Goal: Task Accomplishment & Management: Complete application form

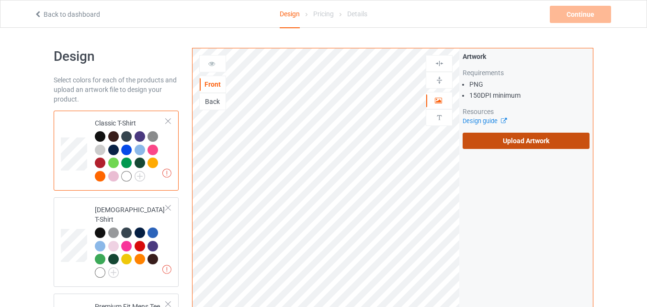
click at [484, 137] on label "Upload Artwork" at bounding box center [526, 141] width 127 height 16
click at [0, 0] on input "Upload Artwork" at bounding box center [0, 0] width 0 height 0
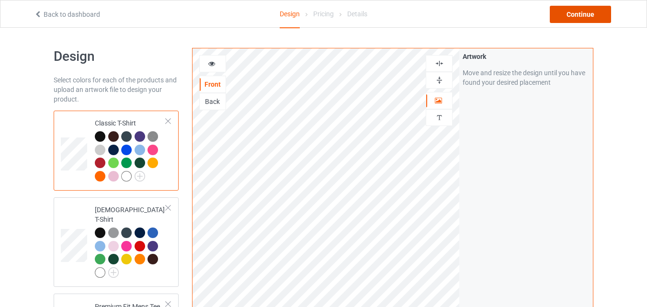
click at [561, 18] on div "Continue" at bounding box center [580, 14] width 61 height 17
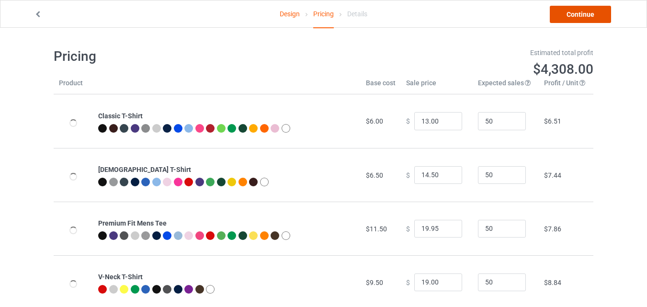
click at [561, 18] on link "Continue" at bounding box center [580, 14] width 61 height 17
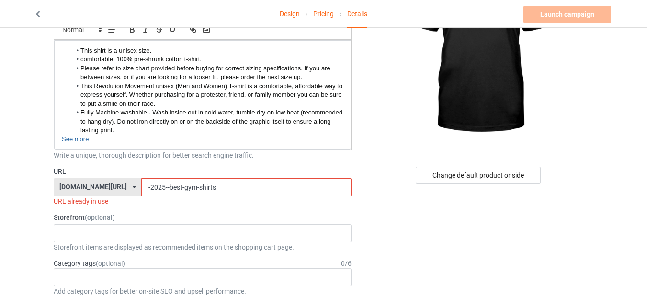
scroll to position [124, 0]
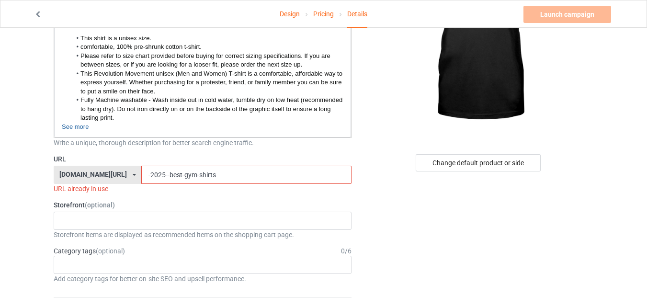
drag, startPoint x: 174, startPoint y: 178, endPoint x: 159, endPoint y: 177, distance: 14.4
click at [159, 177] on input "-2025--best-gym-shirts" at bounding box center [246, 175] width 210 height 18
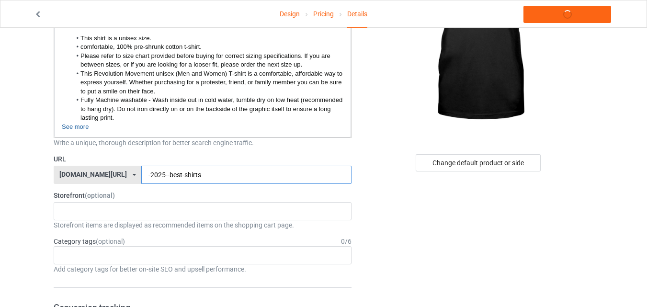
click at [222, 168] on input "-2025--best-shirts" at bounding box center [246, 175] width 210 height 18
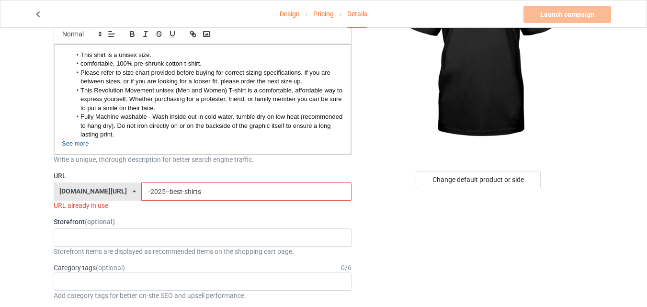
drag, startPoint x: 144, startPoint y: 192, endPoint x: 114, endPoint y: 192, distance: 29.7
click at [114, 192] on div "[DOMAIN_NAME][URL] [DOMAIN_NAME][URL] [DOMAIN_NAME][URL] 68068528026b1900324920…" at bounding box center [203, 191] width 298 height 18
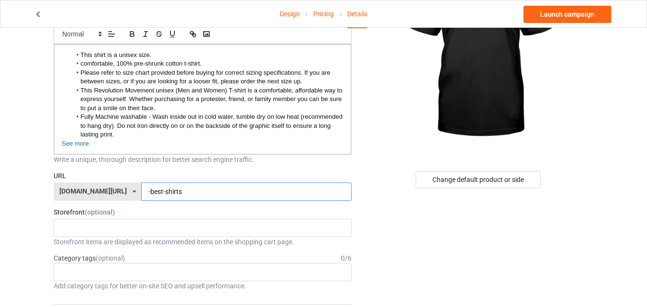
drag, startPoint x: 140, startPoint y: 192, endPoint x: 126, endPoint y: 193, distance: 14.4
click at [141, 193] on input "-best-shirts" at bounding box center [246, 191] width 210 height 18
click at [141, 188] on input "-shirts" at bounding box center [246, 191] width 210 height 18
click at [141, 192] on input "-shirts" at bounding box center [246, 191] width 210 height 18
paste input "[PERSON_NAME]"
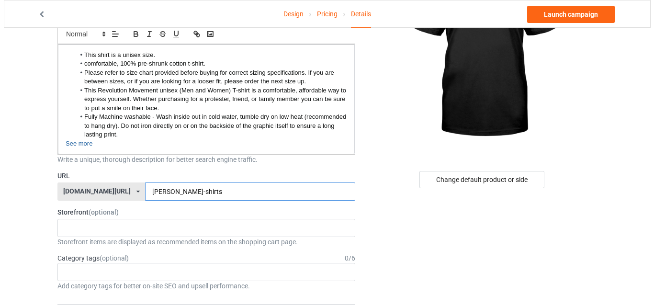
scroll to position [0, 0]
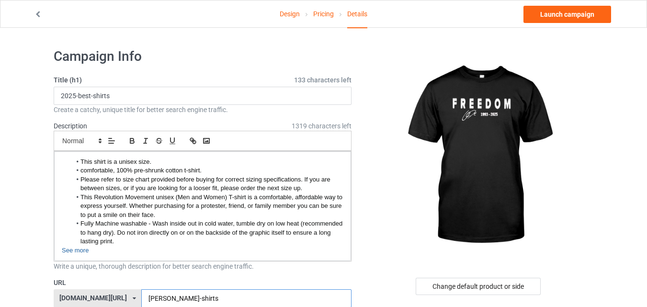
type input "[PERSON_NAME]-shirts"
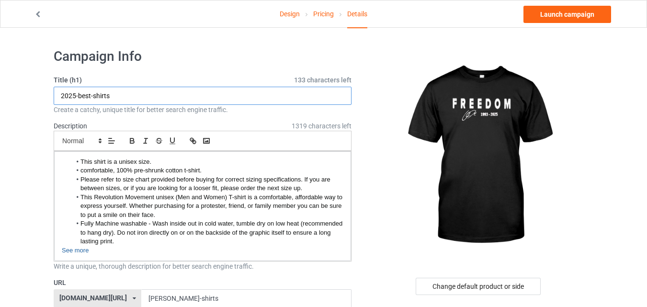
drag, startPoint x: 78, startPoint y: 95, endPoint x: 39, endPoint y: 100, distance: 39.1
drag, startPoint x: 75, startPoint y: 96, endPoint x: 51, endPoint y: 97, distance: 24.0
click at [58, 93] on input "-shirts" at bounding box center [203, 96] width 298 height 18
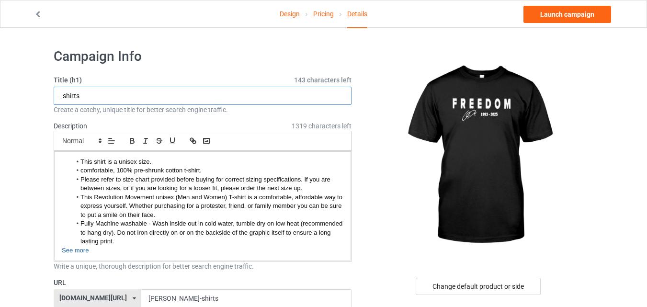
paste input "[PERSON_NAME]"
click at [64, 96] on input "[PERSON_NAME]-shirts" at bounding box center [203, 96] width 298 height 18
type input "[PERSON_NAME]-shirts"
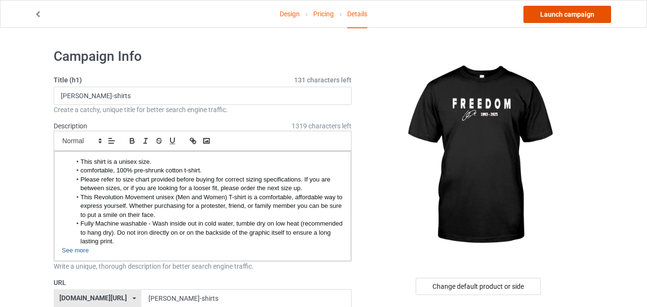
click at [571, 13] on link "Launch campaign" at bounding box center [567, 14] width 88 height 17
